Goal: Information Seeking & Learning: Learn about a topic

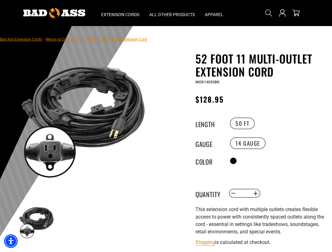
click at [203, 173] on div "52 Foot 11 Multi-Outlet Extension Cord 52 Foot 11 Multi-Outlet Extension Cord M…" at bounding box center [261, 200] width 132 height 296
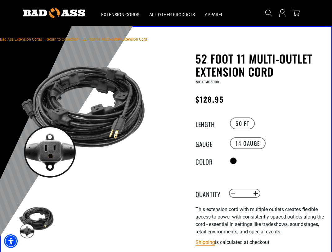
click at [234, 66] on h1 "52 Foot 11 Multi-Outlet Extension Cord" at bounding box center [261, 65] width 132 height 26
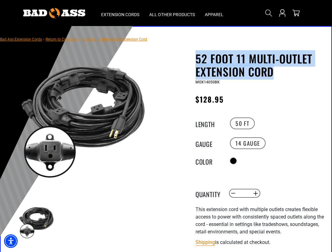
click at [234, 66] on h1 "52 Foot 11 Multi-Outlet Extension Cord" at bounding box center [261, 65] width 132 height 26
copy div "52 Foot 11 Multi-Outlet Extension Cord 52 Foot 11 Multi-Outlet Extension Cord"
